Goal: Information Seeking & Learning: Learn about a topic

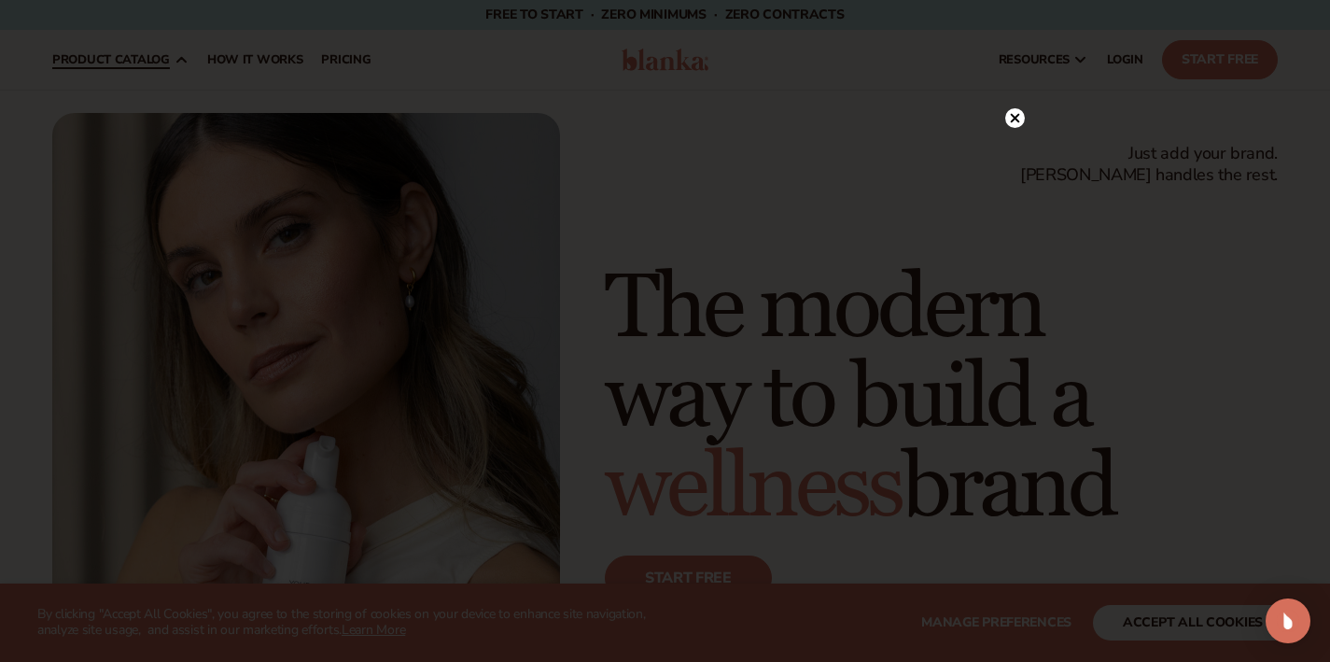
click at [90, 67] on div at bounding box center [665, 331] width 1330 height 662
click at [1006, 81] on icon at bounding box center [1005, 80] width 9 height 9
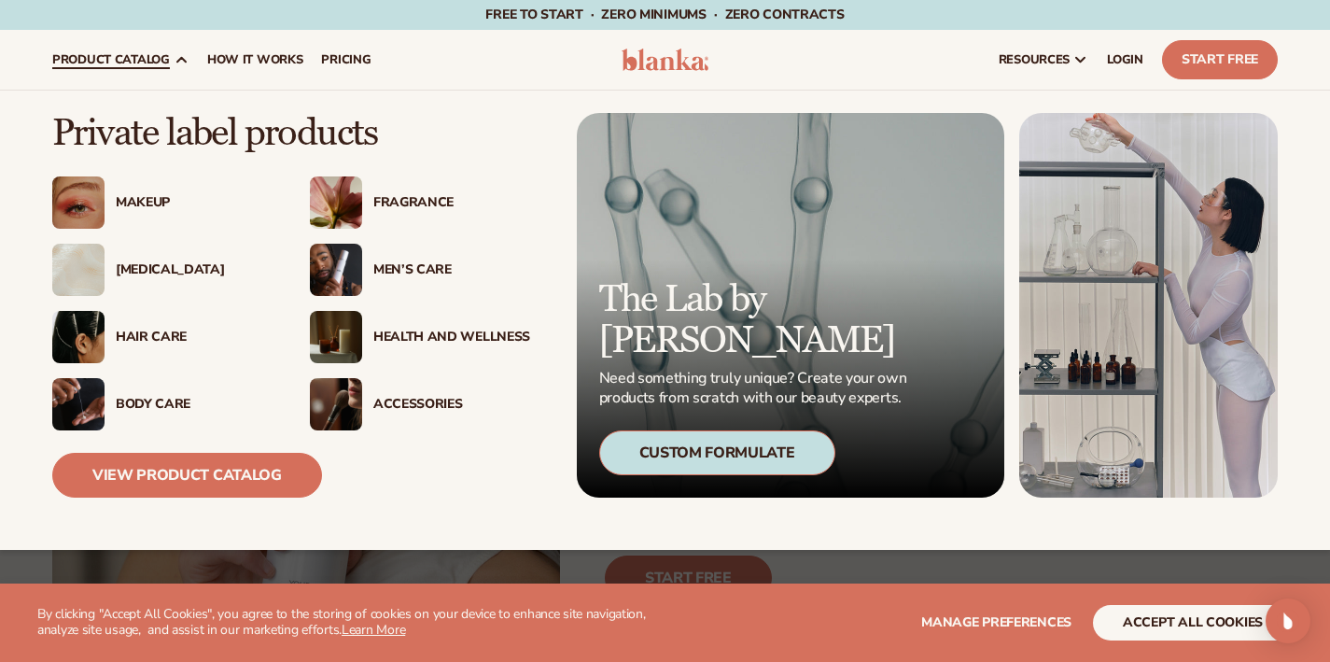
click at [127, 66] on span "product catalog" at bounding box center [111, 59] width 118 height 15
click at [131, 68] on link "product catalog" at bounding box center [120, 60] width 155 height 60
click at [206, 488] on link "View Product Catalog" at bounding box center [187, 475] width 270 height 45
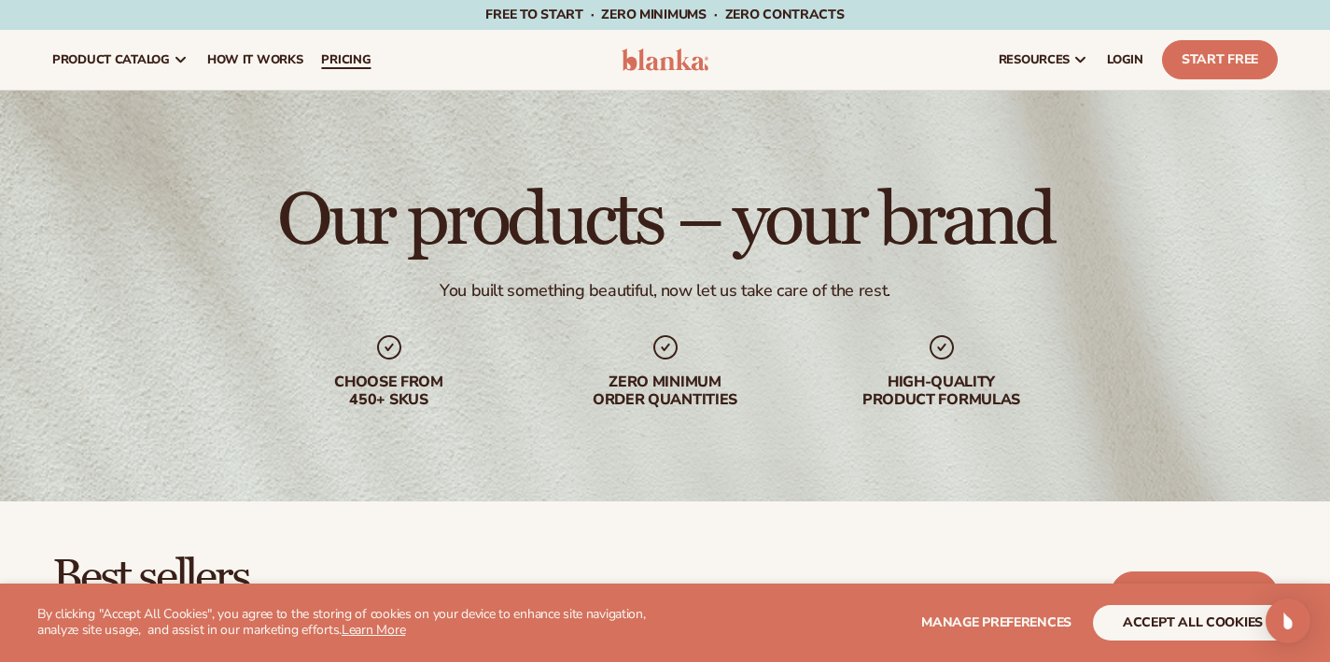
click at [371, 67] on span "pricing" at bounding box center [345, 59] width 49 height 15
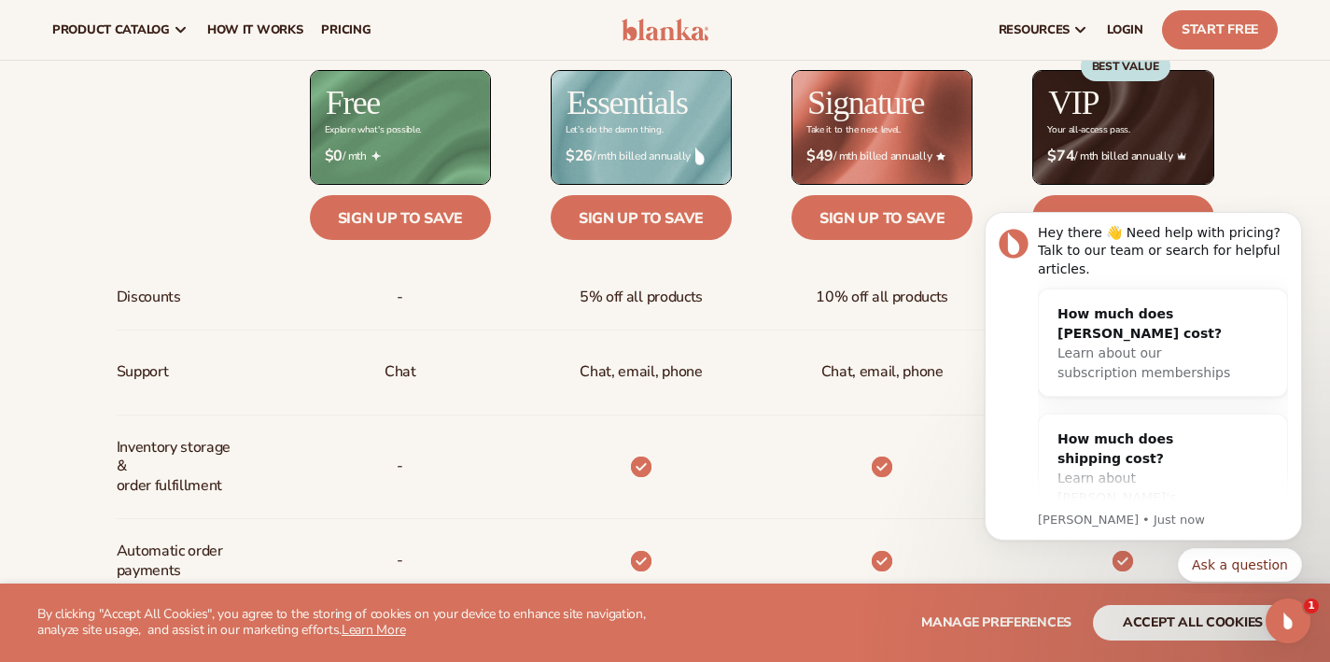
scroll to position [741, 0]
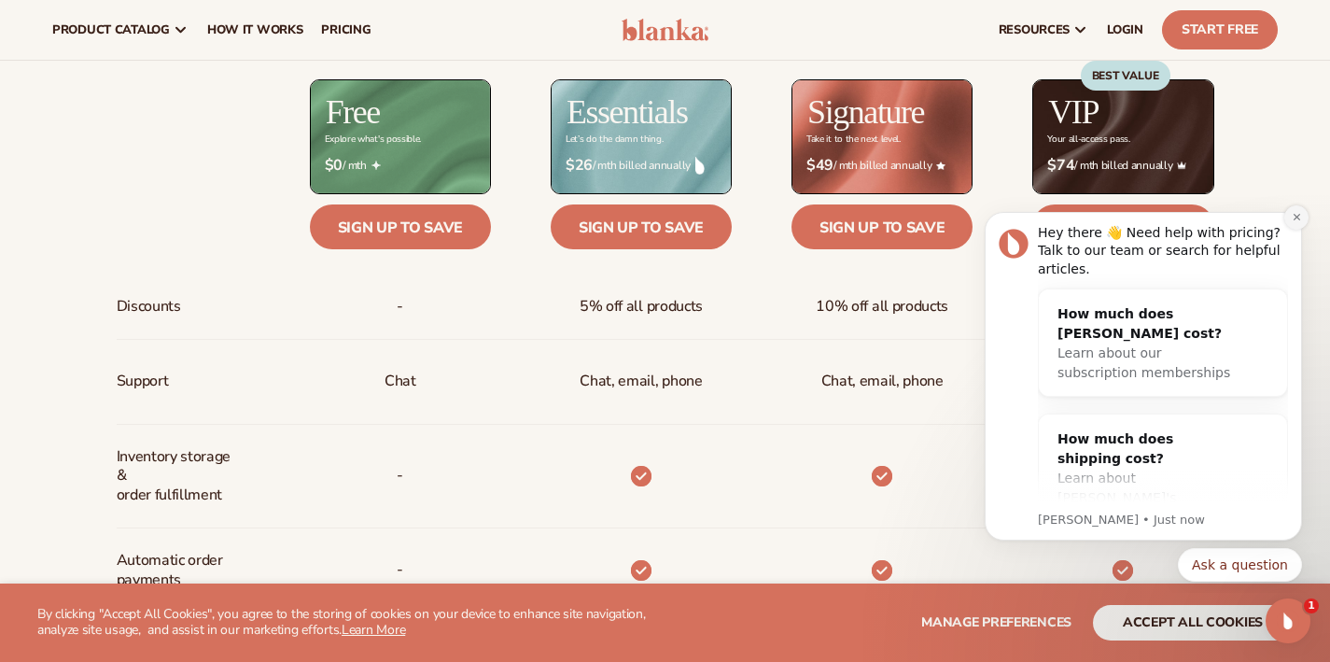
click at [1292, 215] on icon "Dismiss notification" at bounding box center [1297, 217] width 10 height 10
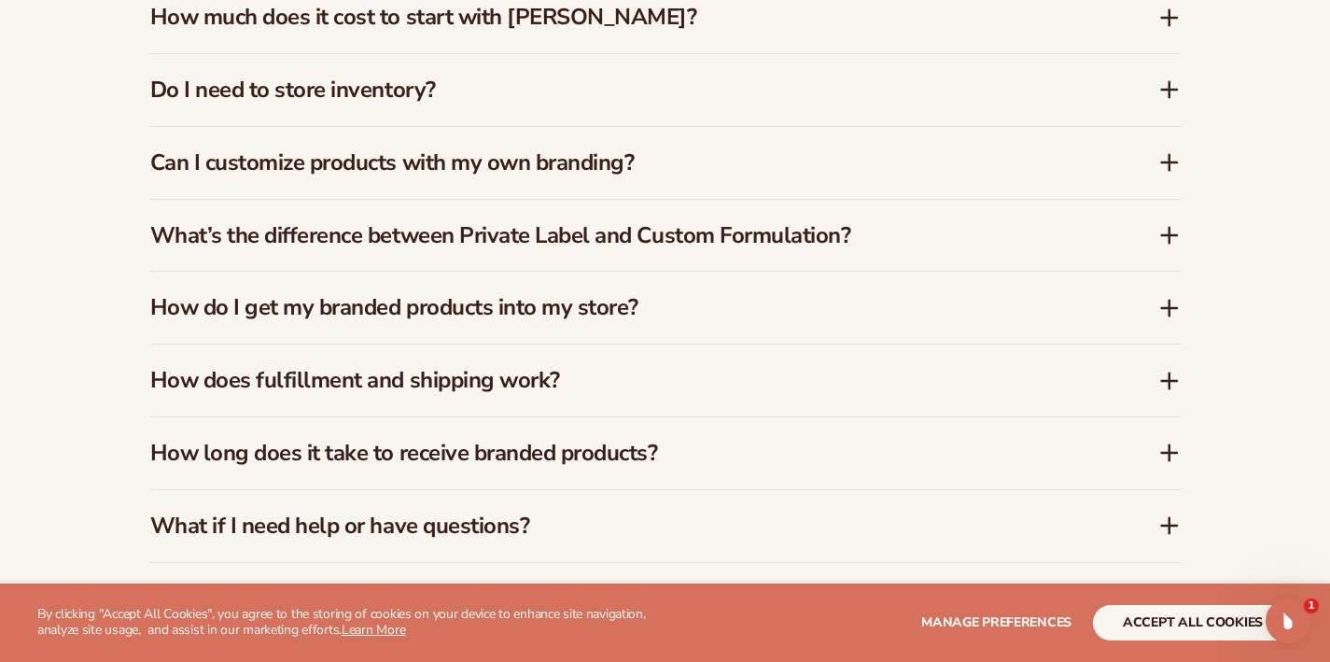
scroll to position [2916, 0]
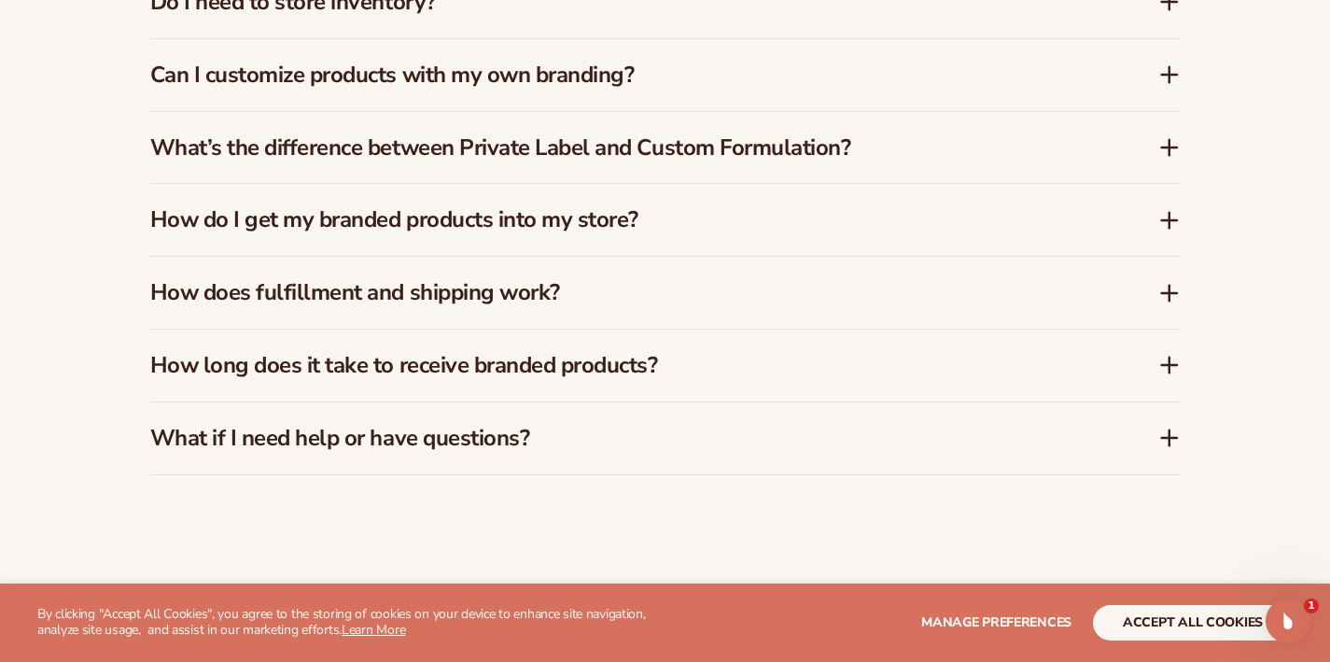
click at [1170, 75] on icon at bounding box center [1169, 75] width 15 height 0
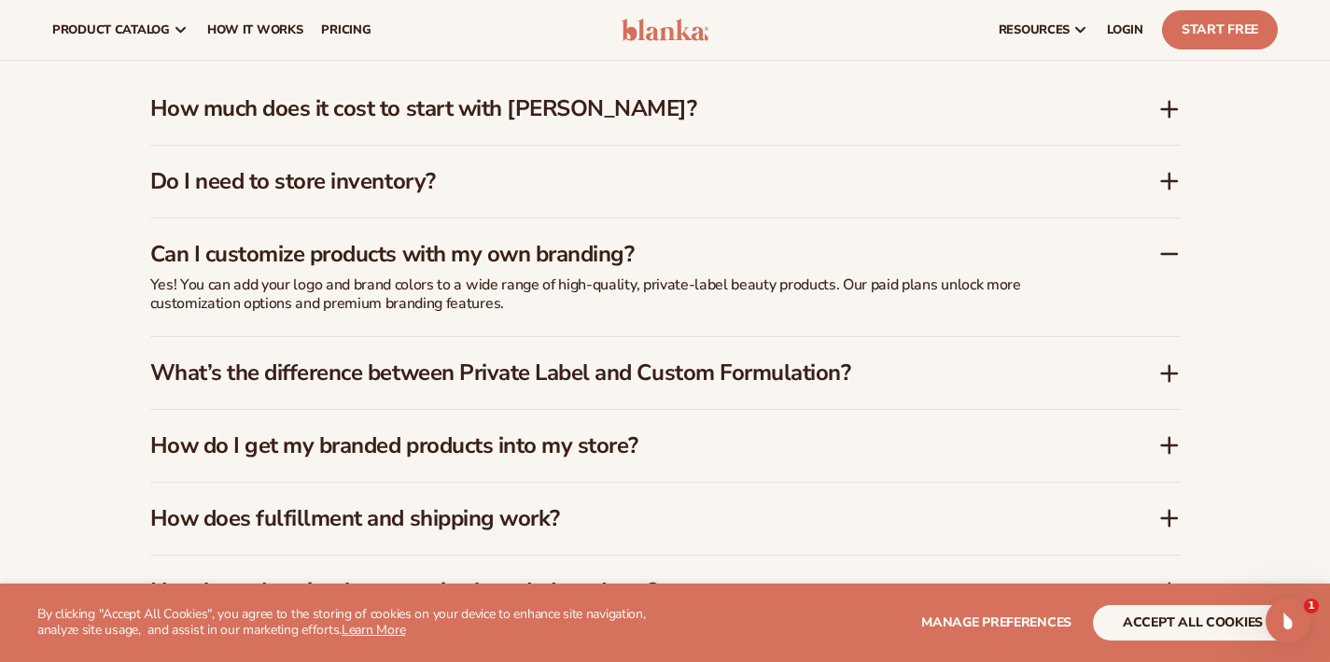
scroll to position [2703, 0]
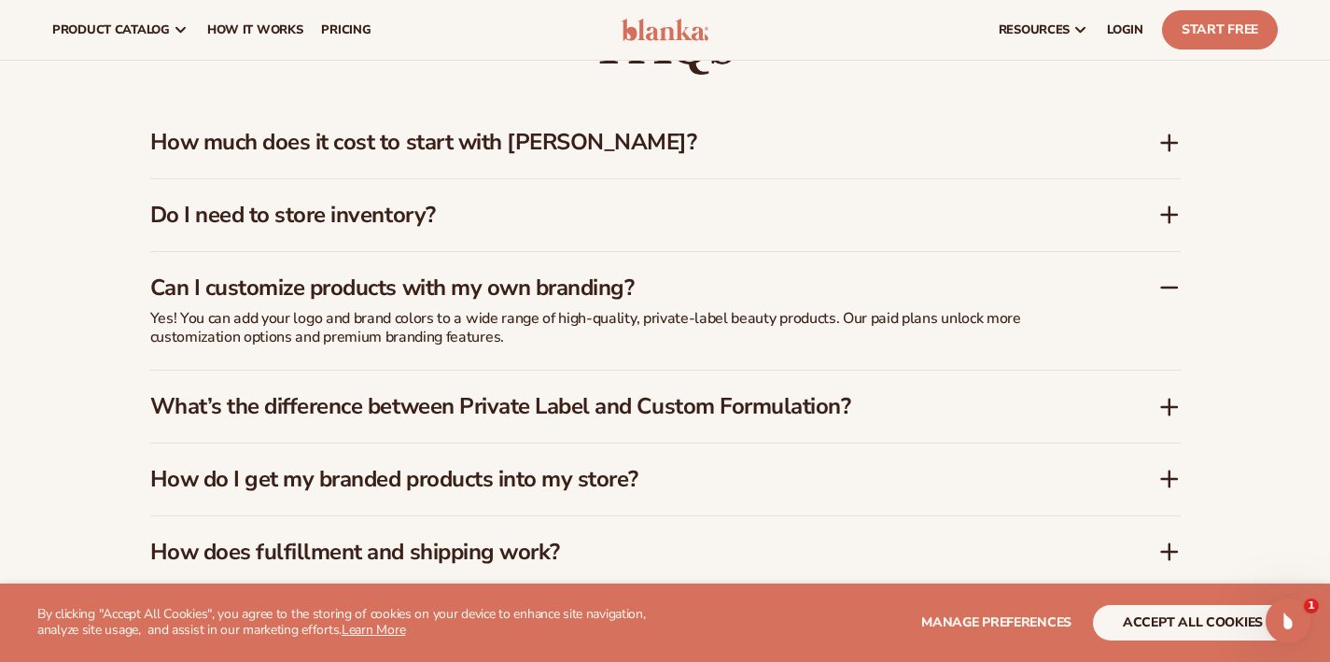
click at [1176, 132] on icon at bounding box center [1170, 143] width 22 height 22
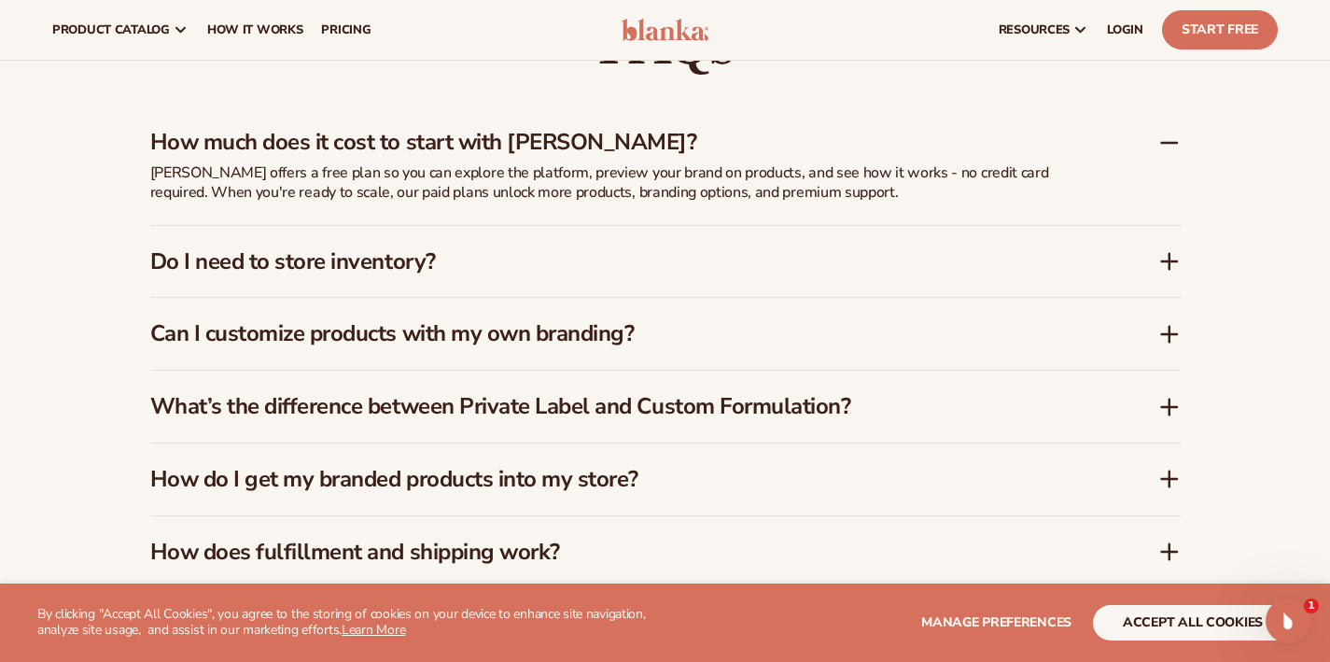
click at [1182, 234] on div "FAQs How much does it cost to start with Blanka? Blanka offers a free plan so y…" at bounding box center [665, 373] width 1135 height 869
click at [1168, 261] on icon at bounding box center [1169, 261] width 15 height 0
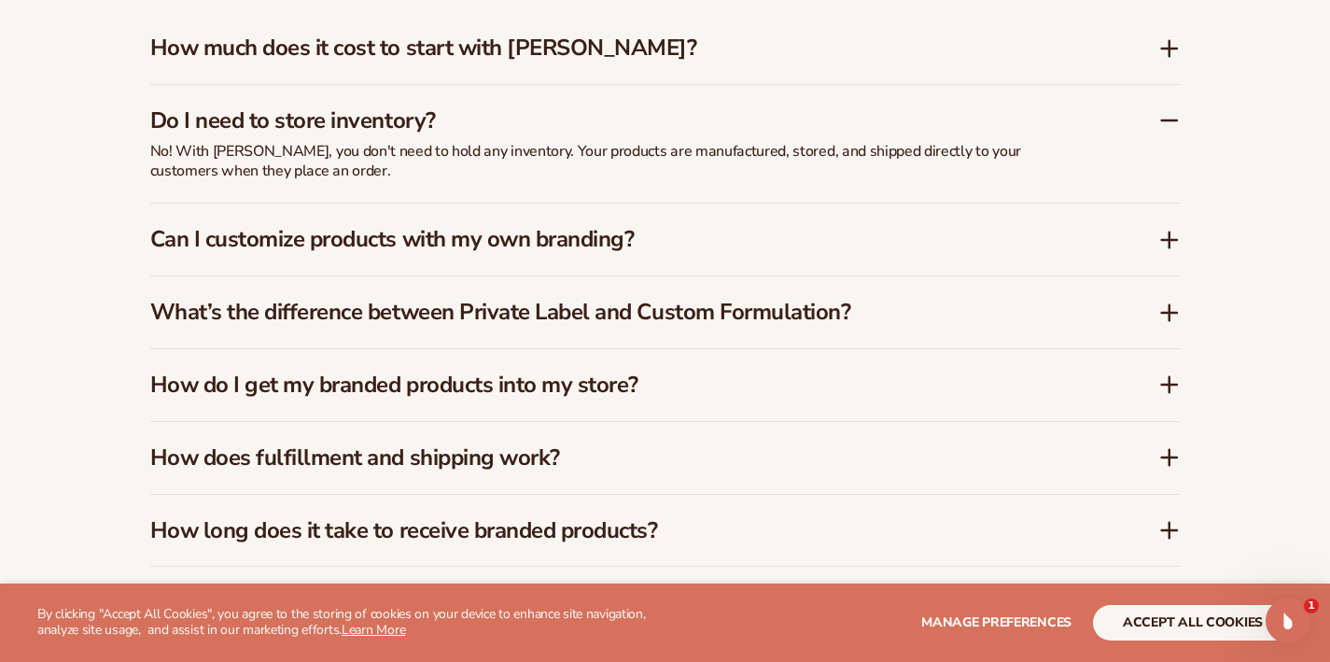
scroll to position [2801, 0]
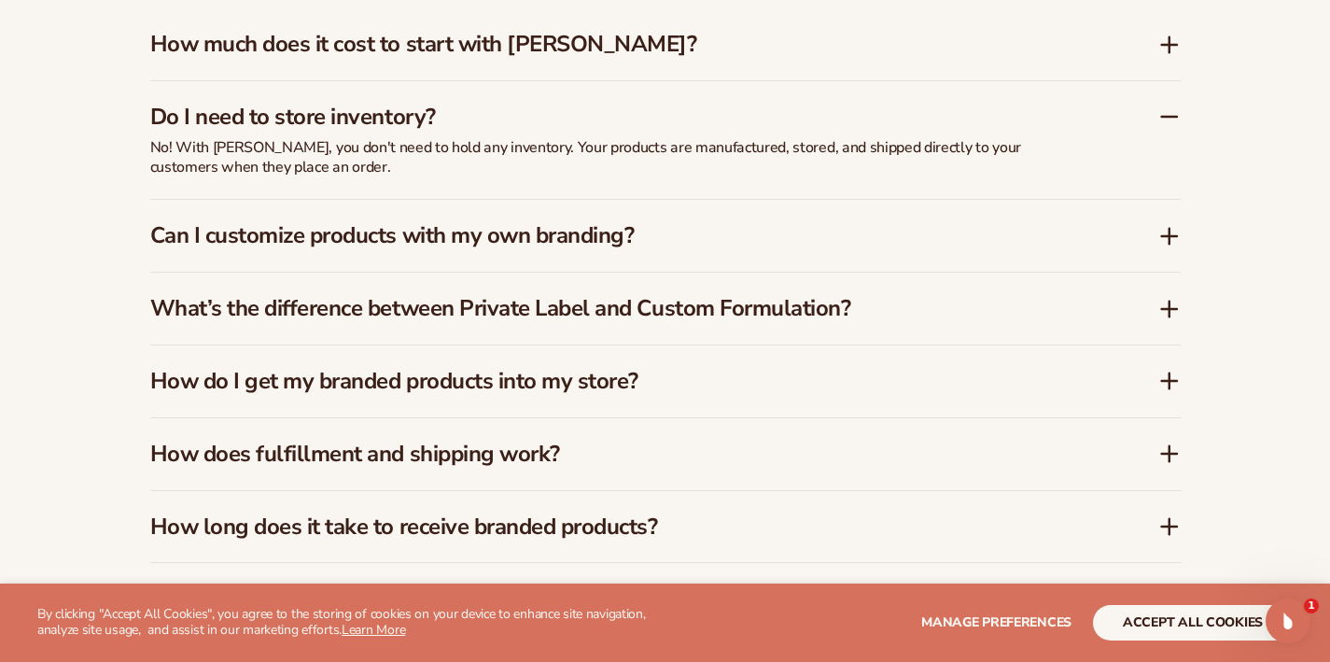
click at [1165, 309] on icon at bounding box center [1169, 309] width 15 height 0
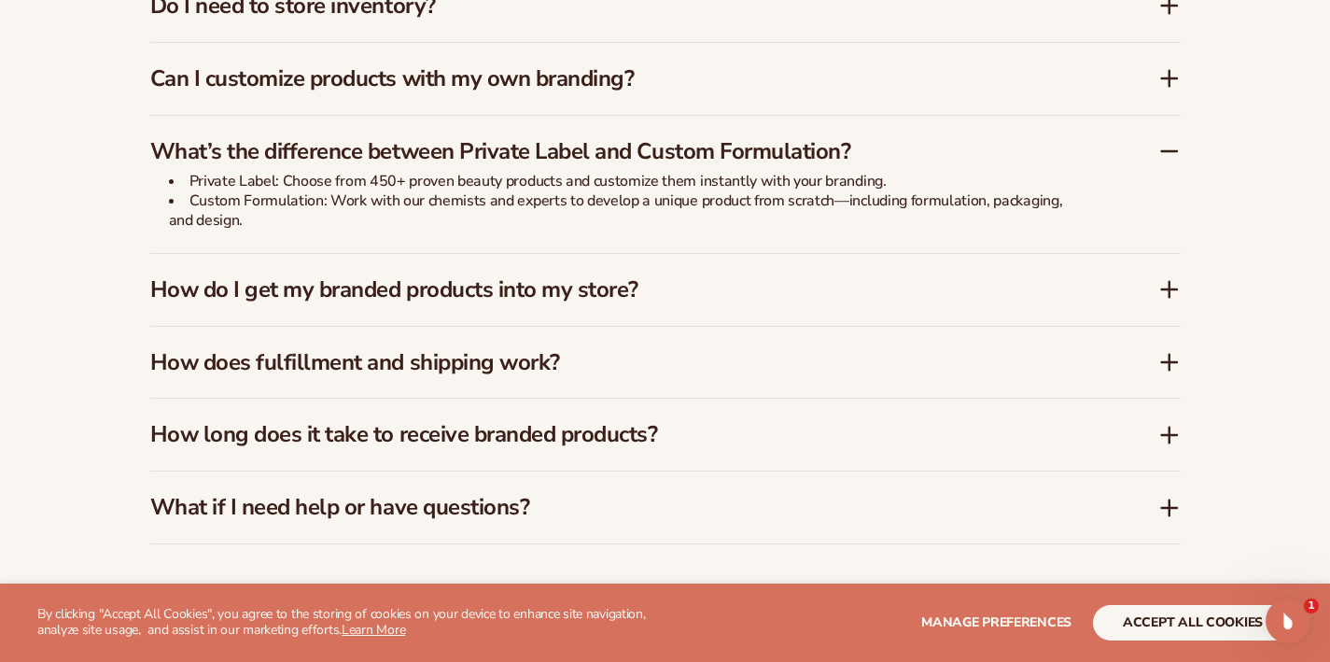
scroll to position [2936, 0]
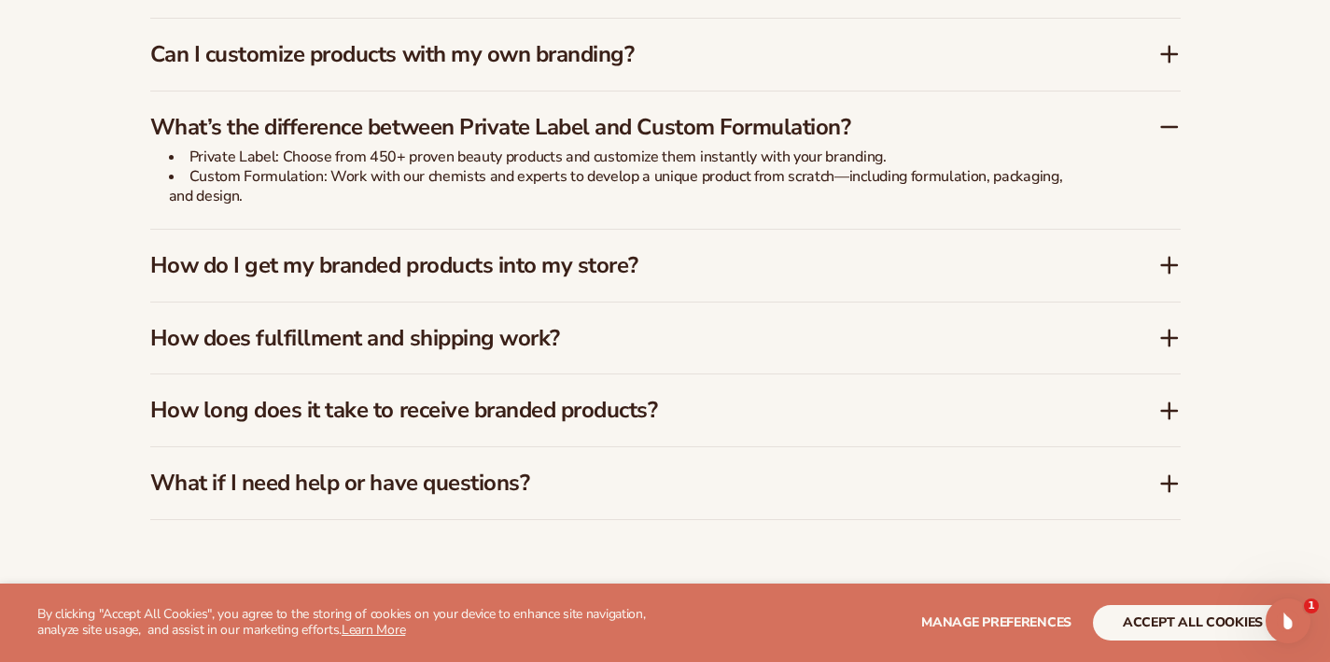
click at [1165, 254] on icon at bounding box center [1170, 265] width 22 height 22
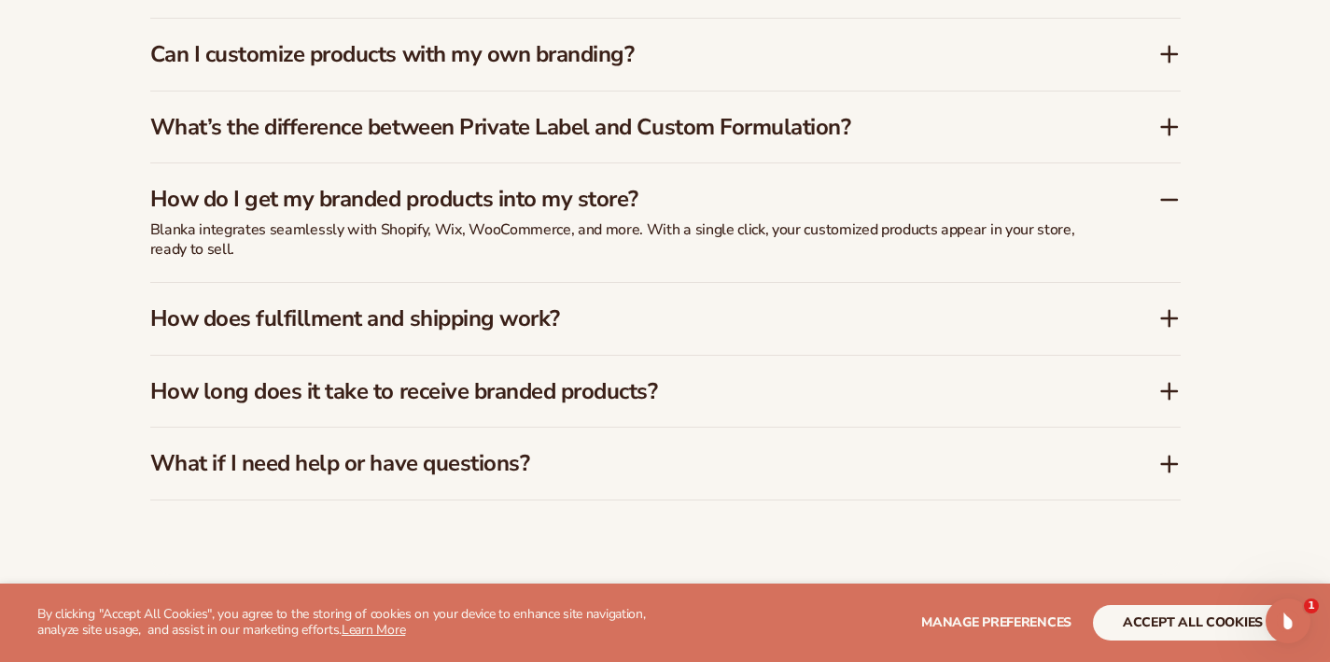
click at [1173, 307] on icon at bounding box center [1170, 318] width 22 height 22
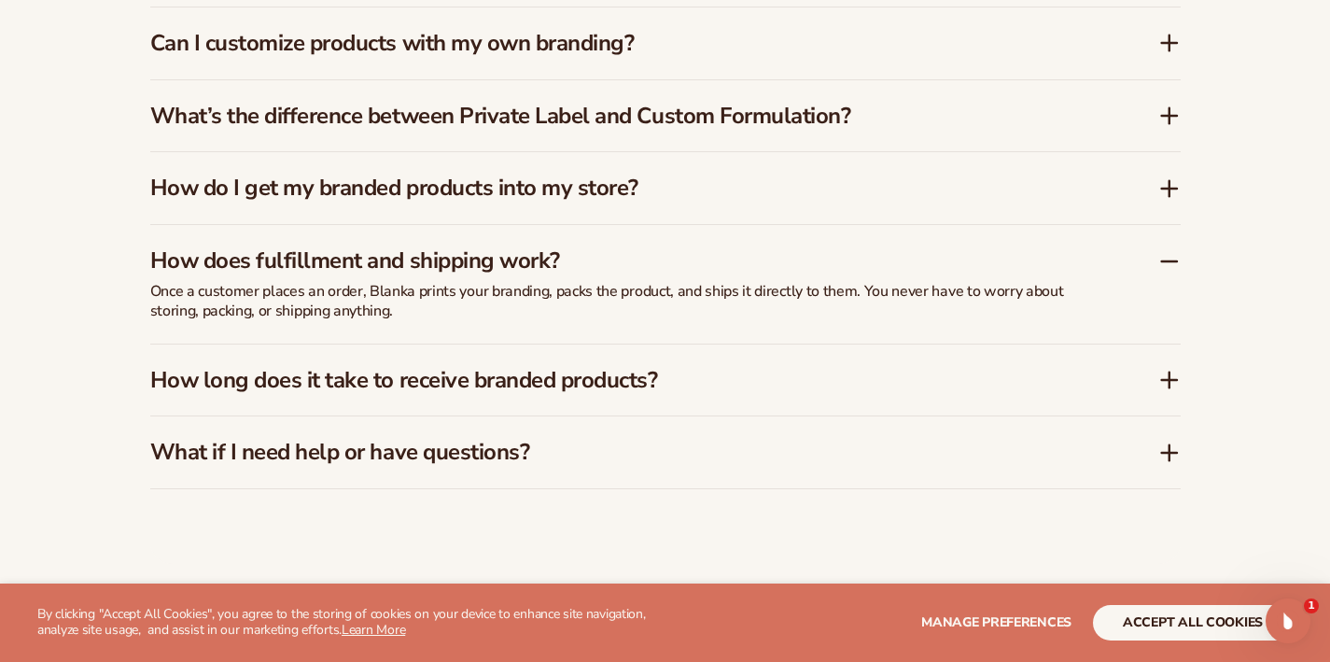
scroll to position [2965, 0]
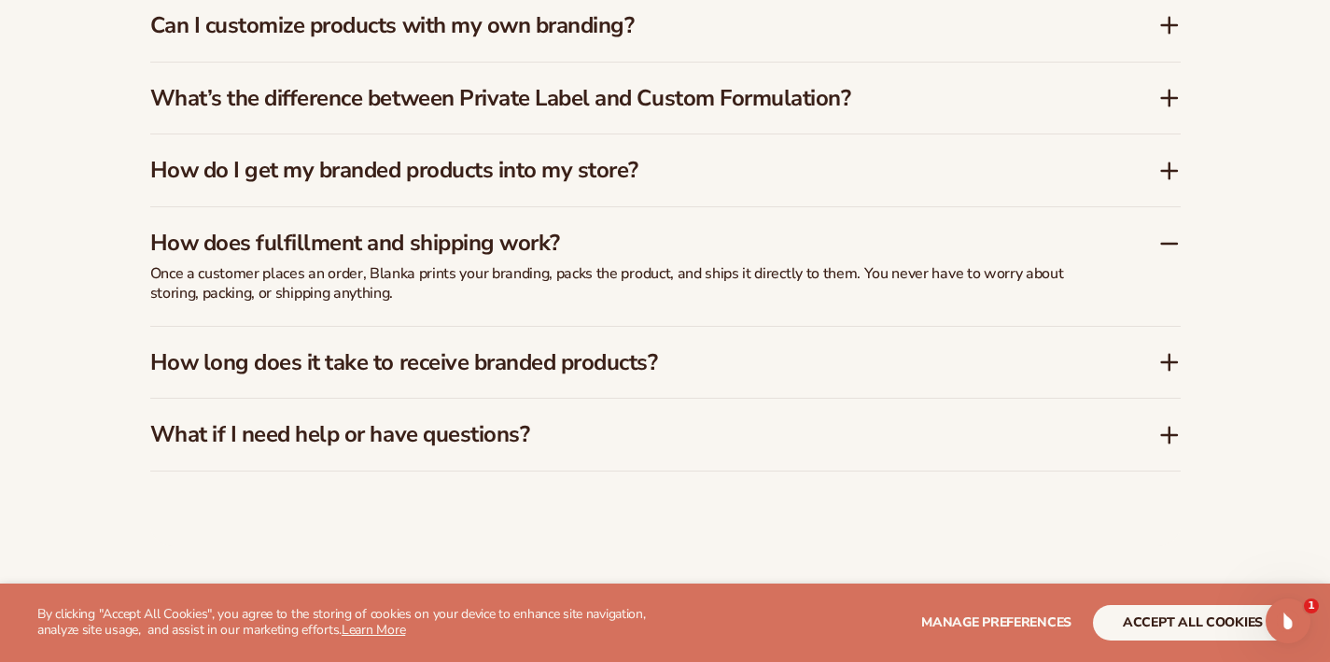
click at [1170, 355] on icon at bounding box center [1170, 362] width 0 height 15
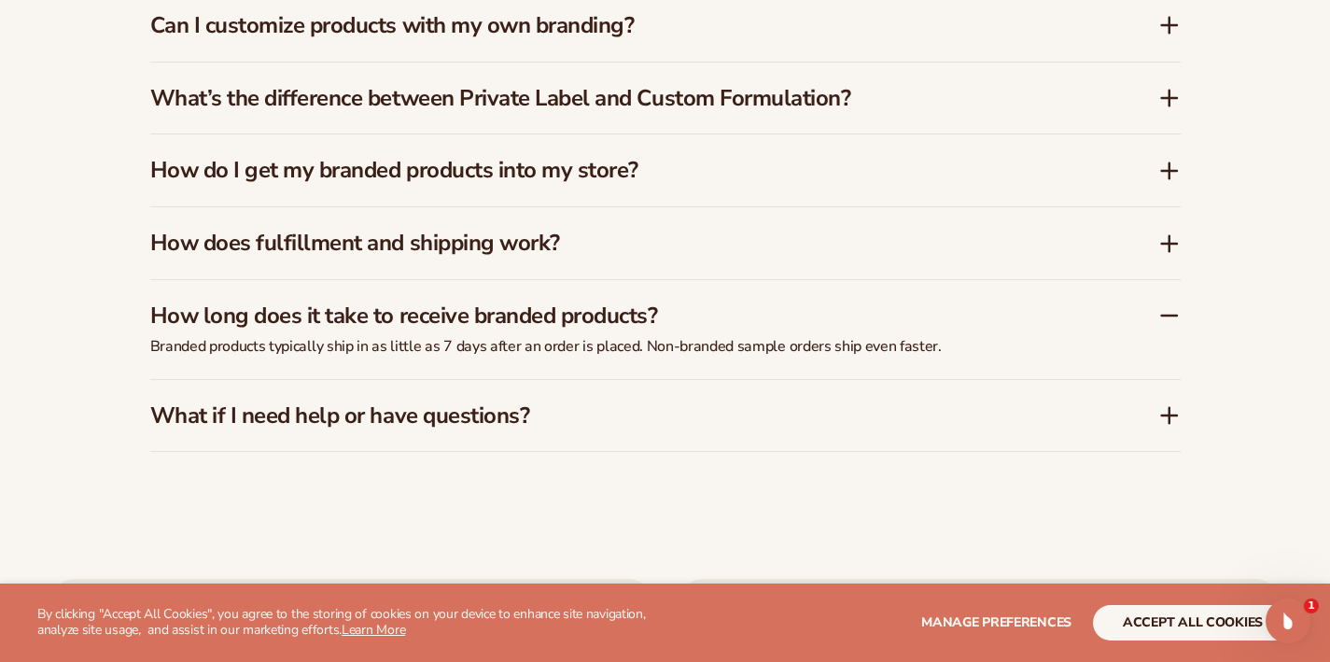
click at [1172, 415] on icon at bounding box center [1169, 415] width 15 height 0
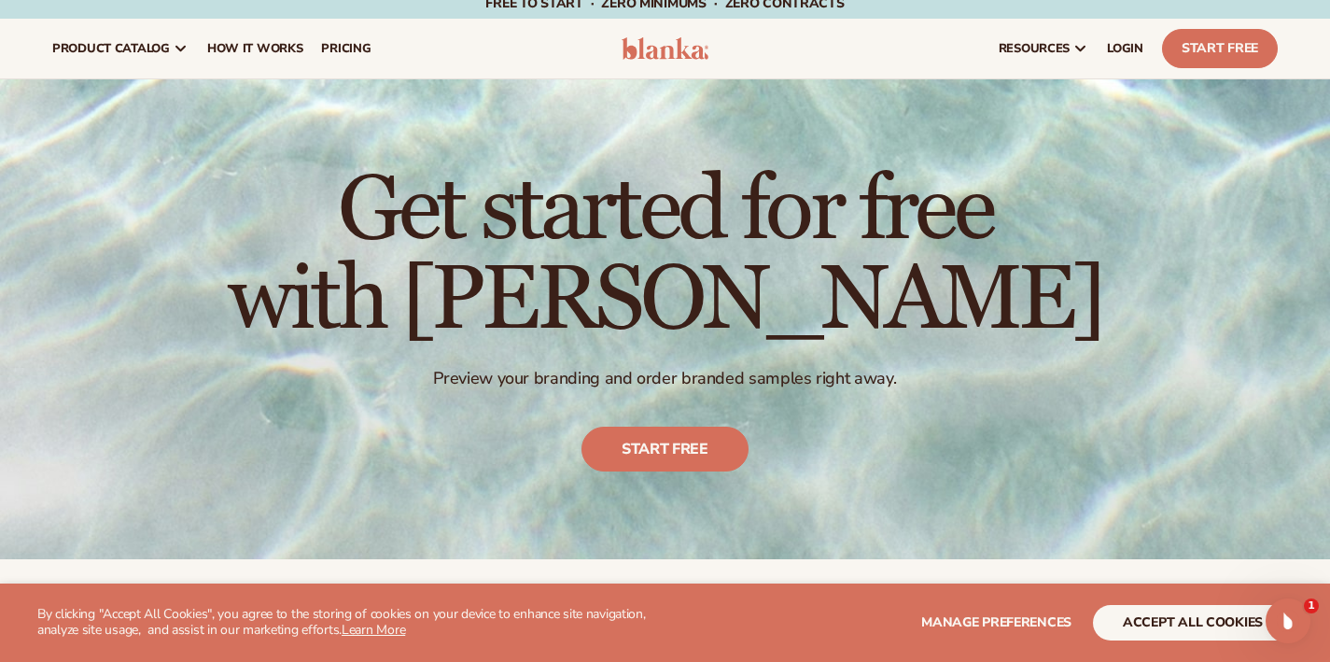
scroll to position [0, 0]
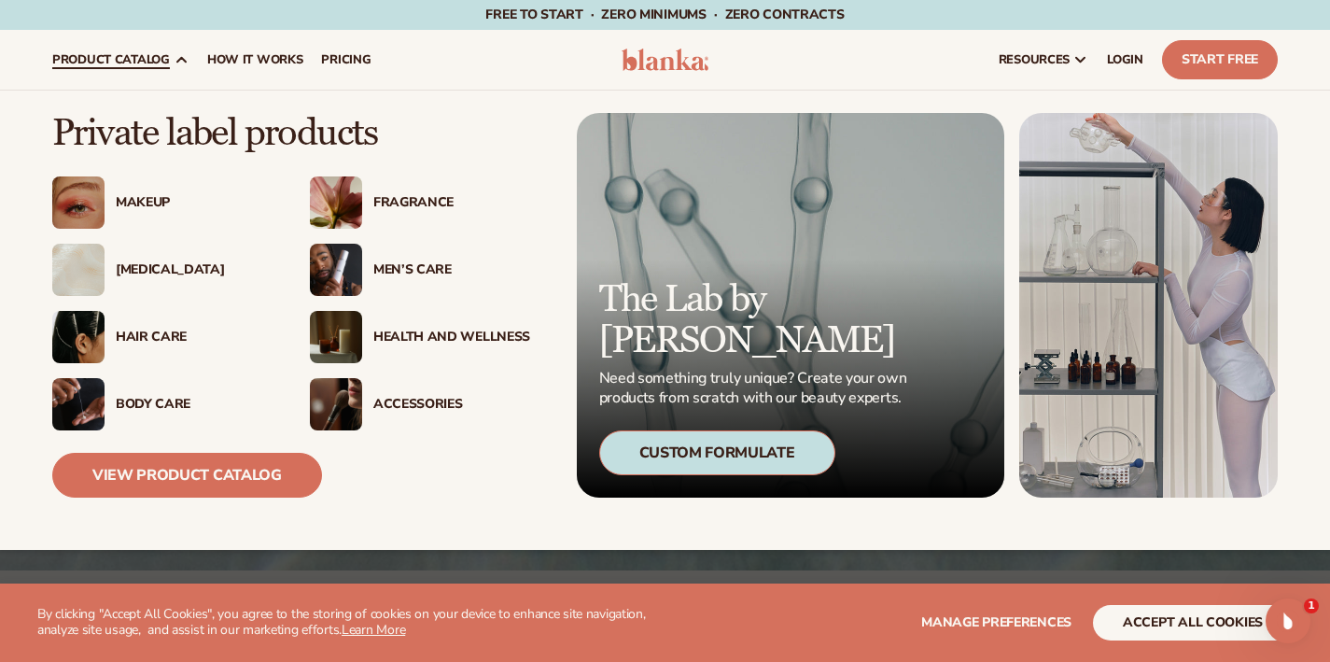
click at [89, 68] on link "product catalog" at bounding box center [120, 60] width 155 height 60
click at [135, 272] on div "[MEDICAL_DATA]" at bounding box center [194, 270] width 157 height 16
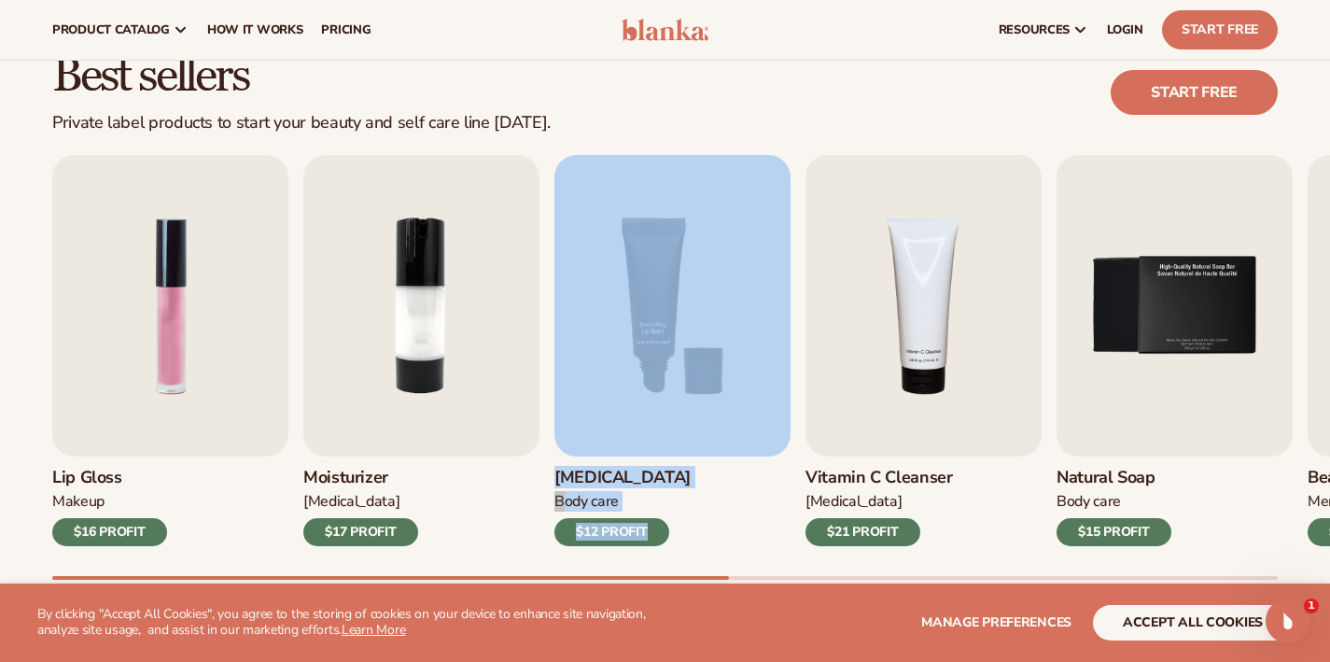
drag, startPoint x: 1018, startPoint y: 162, endPoint x: 746, endPoint y: 164, distance: 271.7
click at [746, 164] on div "Best sellers Private label products to start your beauty and self care line [DA…" at bounding box center [665, 334] width 1330 height 669
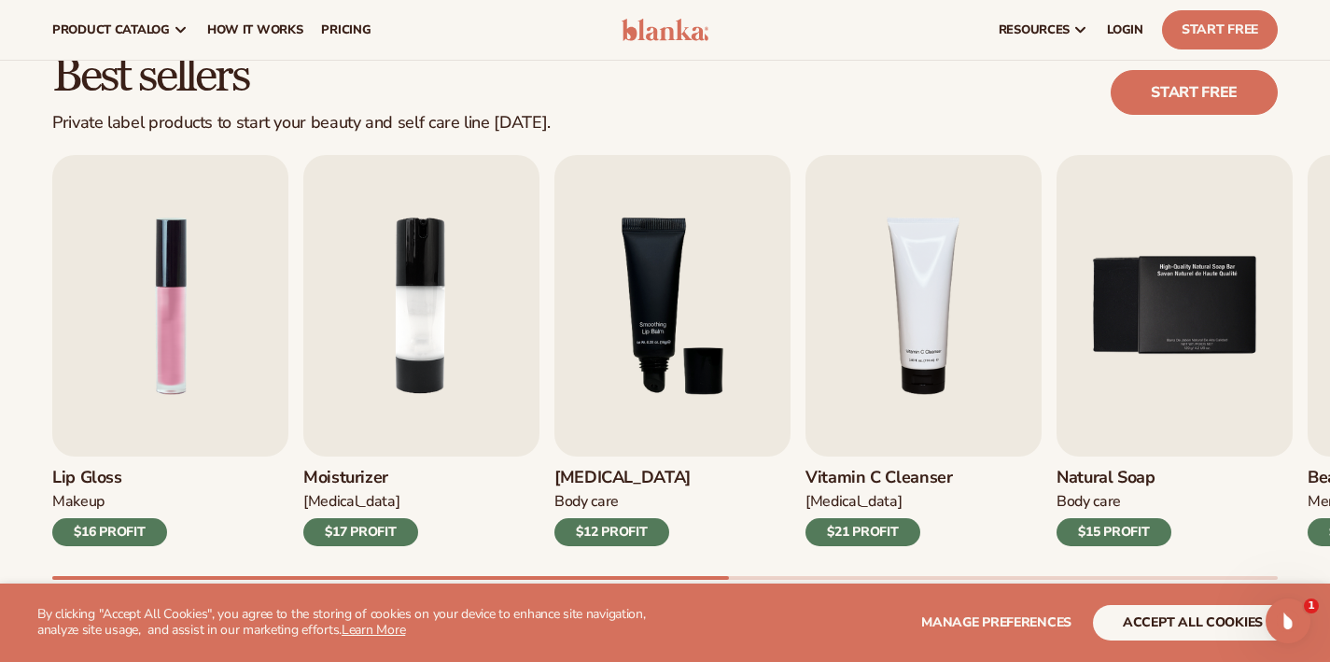
click at [1281, 149] on div "Best sellers Private label products to start your beauty and self care line [DA…" at bounding box center [665, 334] width 1330 height 669
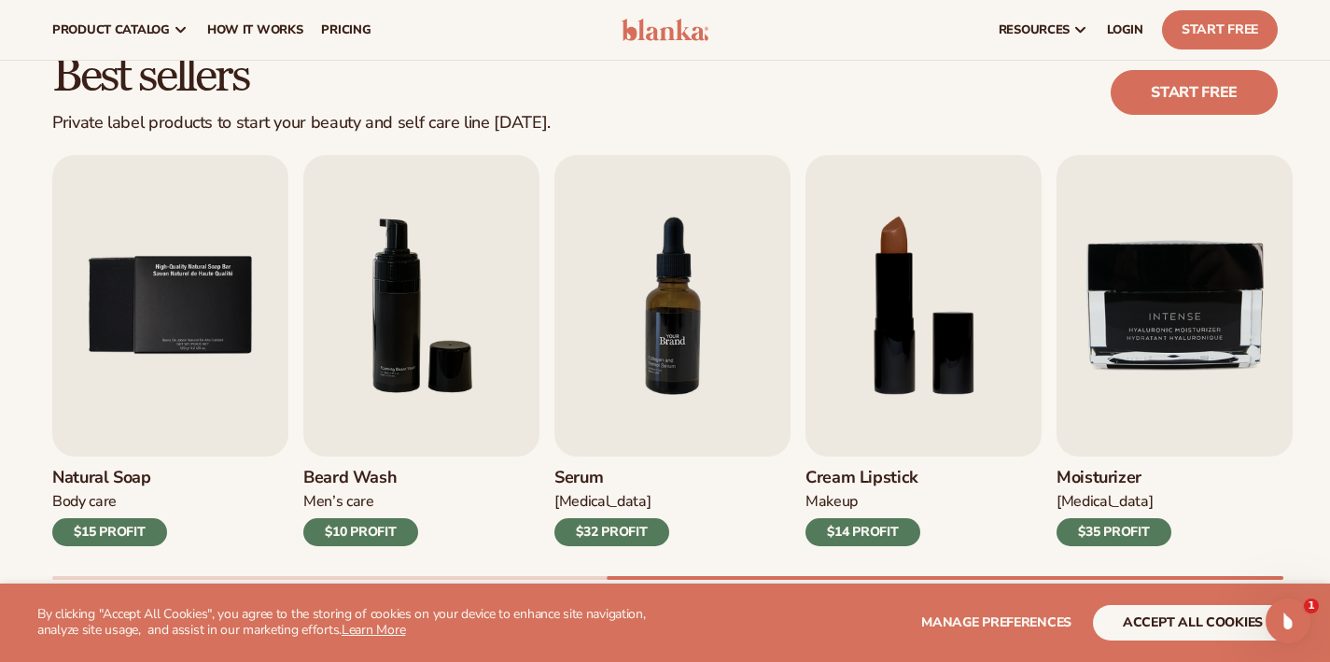
click at [749, 422] on img "7 / 9" at bounding box center [673, 306] width 236 height 302
click at [576, 485] on h3 "Serum" at bounding box center [612, 478] width 115 height 21
click at [661, 349] on img "7 / 9" at bounding box center [673, 306] width 236 height 302
click at [662, 349] on img "7 / 9" at bounding box center [673, 306] width 236 height 302
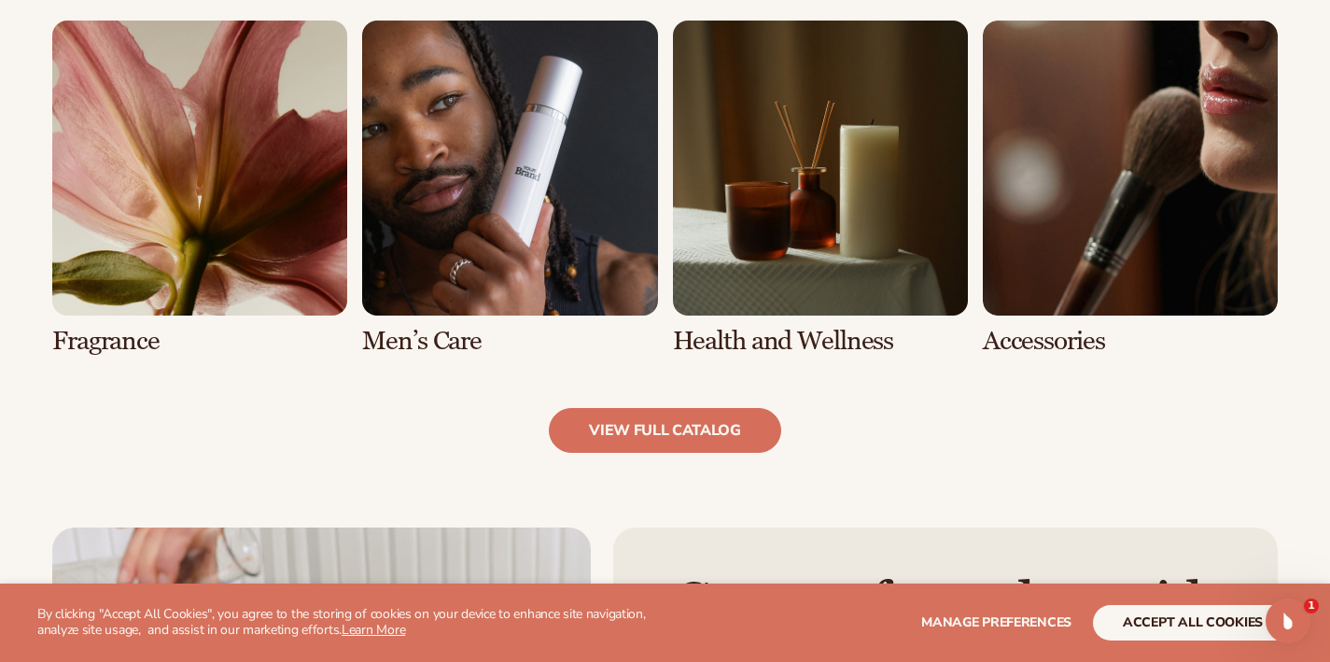
scroll to position [1737, 0]
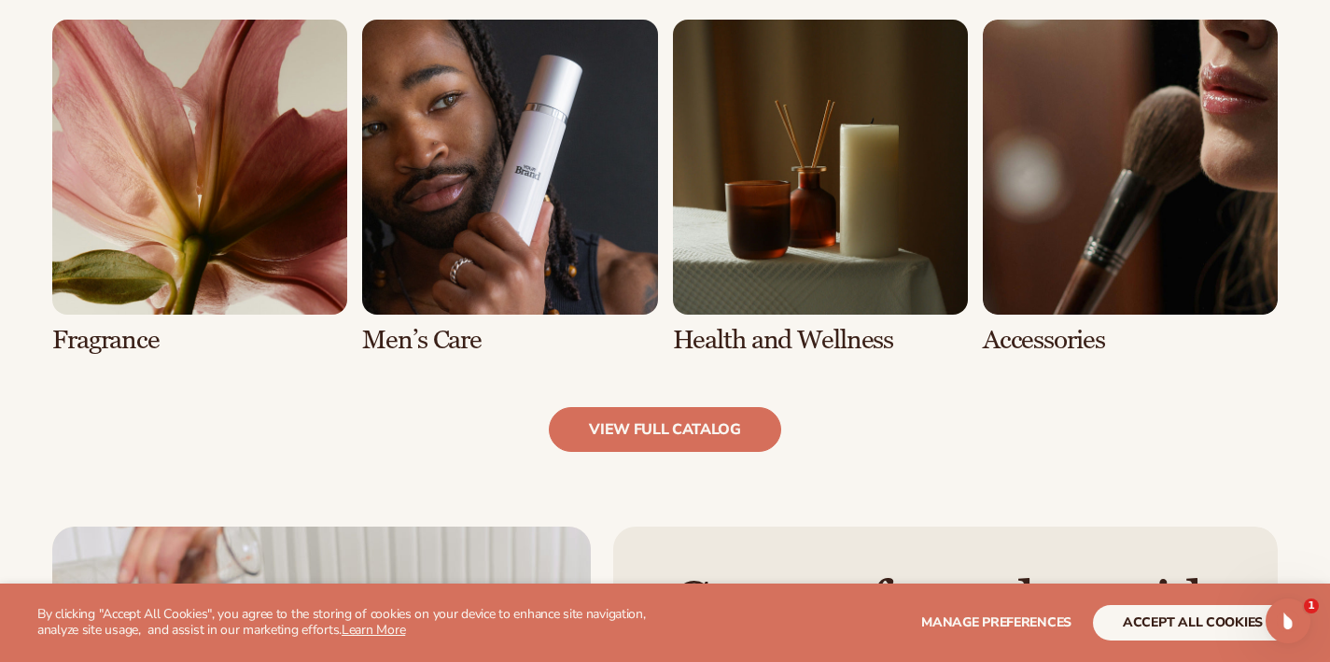
click at [536, 267] on link "6 / 8" at bounding box center [509, 187] width 295 height 335
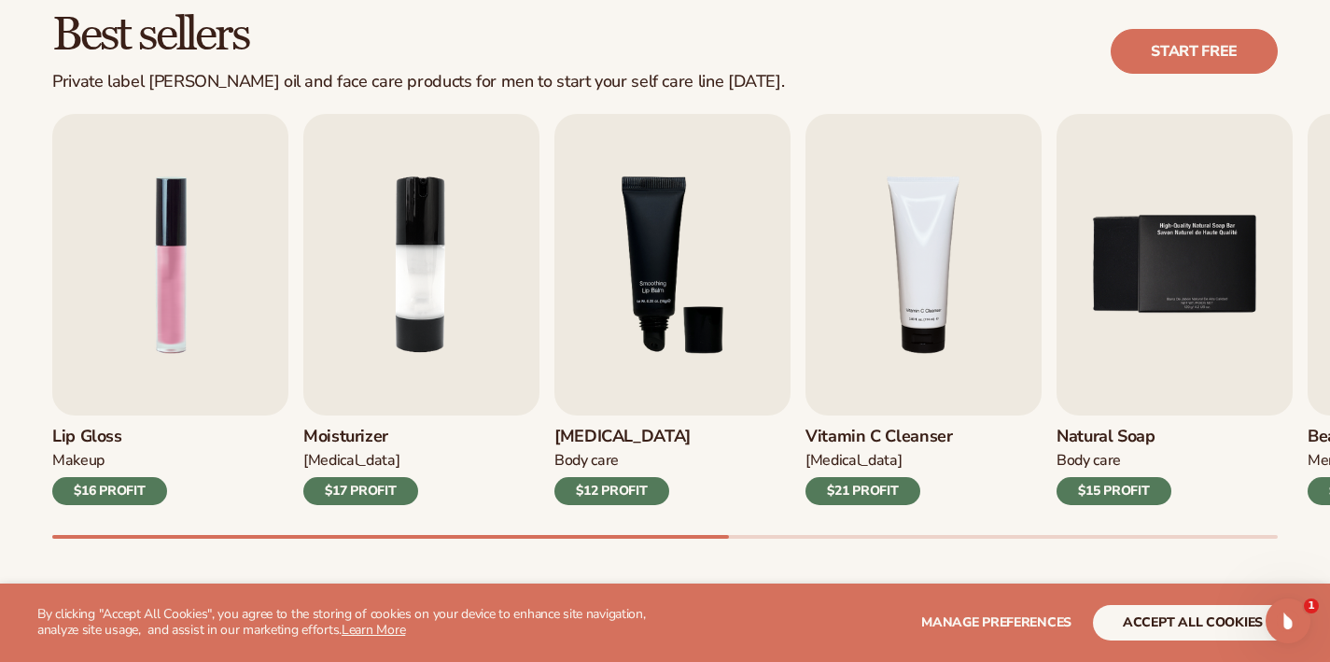
scroll to position [573, 0]
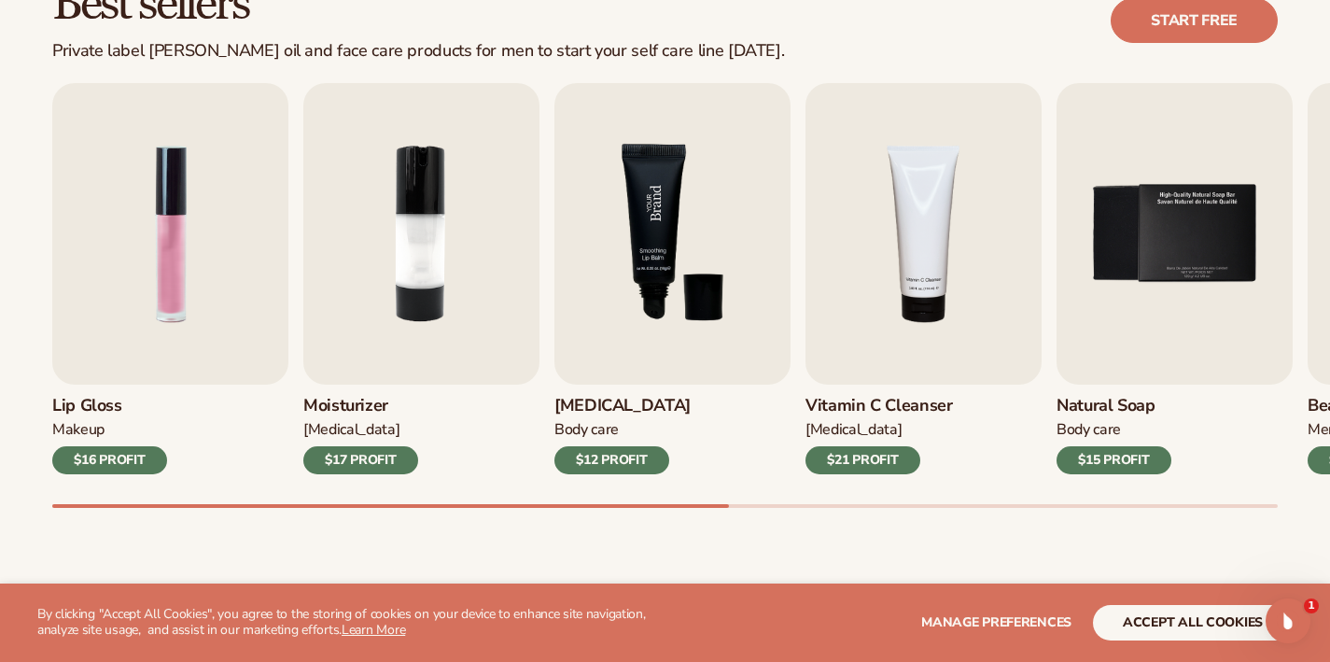
click at [606, 326] on img "3 / 9" at bounding box center [673, 234] width 236 height 302
click at [478, 278] on img "2 / 9" at bounding box center [421, 234] width 236 height 302
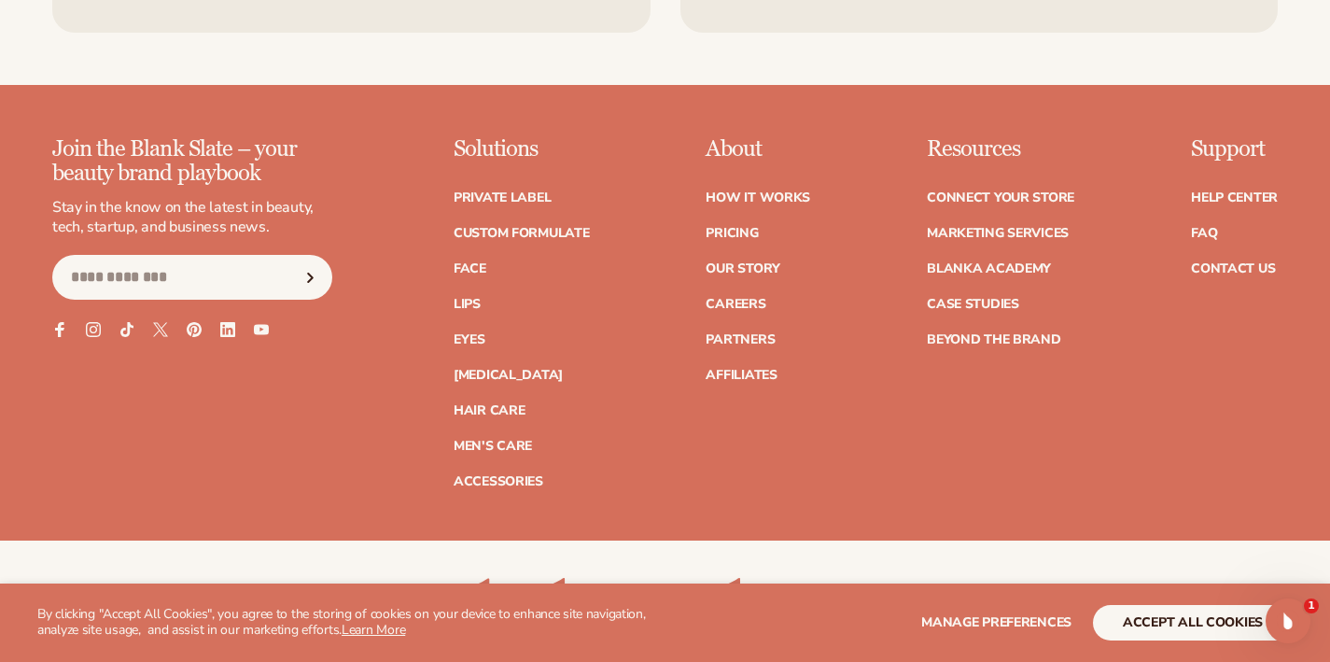
scroll to position [3792, 0]
